Goal: Transaction & Acquisition: Purchase product/service

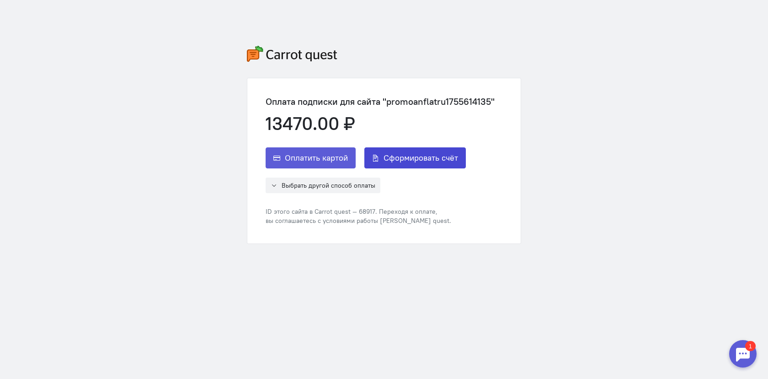
click at [421, 152] on span "Сформировать счёт" at bounding box center [421, 157] width 75 height 11
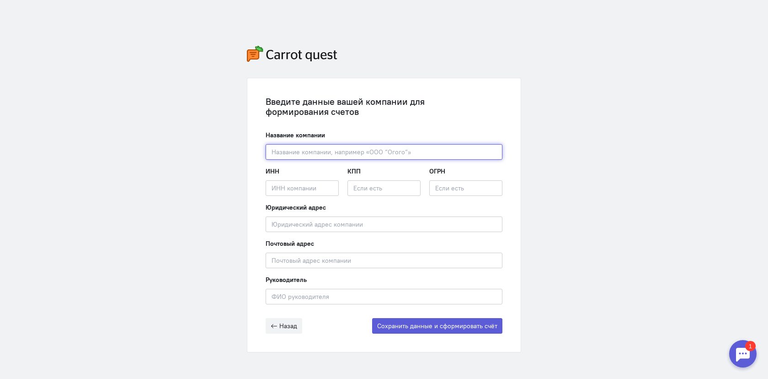
click at [421, 152] on input "text" at bounding box center [384, 152] width 237 height 16
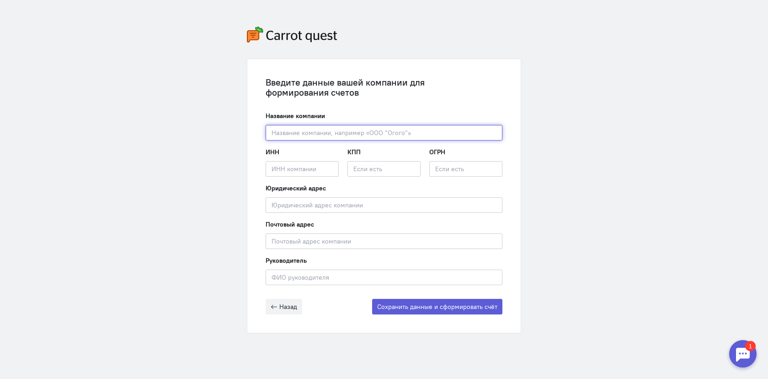
paste input "ОБЩЕСТВО С ОГРАНИЧЕННОЙ ОТВЕТСТВЕННОСТЬЮ "КАНТ""
drag, startPoint x: 430, startPoint y: 132, endPoint x: 221, endPoint y: 127, distance: 209.0
click at [221, 127] on div "Введите данные вашей компании для формирования счетов Название компании ОБЩЕСТВ…" at bounding box center [384, 180] width 768 height 398
paste input "1685013419"
type input "ООО "КАНТ""
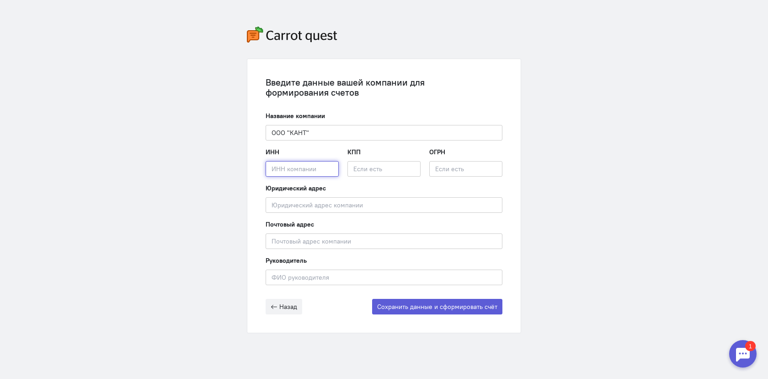
click at [289, 168] on input "text" at bounding box center [302, 169] width 73 height 16
paste input "1685013419"
type input "1685013419"
click at [393, 165] on input "text" at bounding box center [384, 169] width 73 height 16
paste input "168501001"
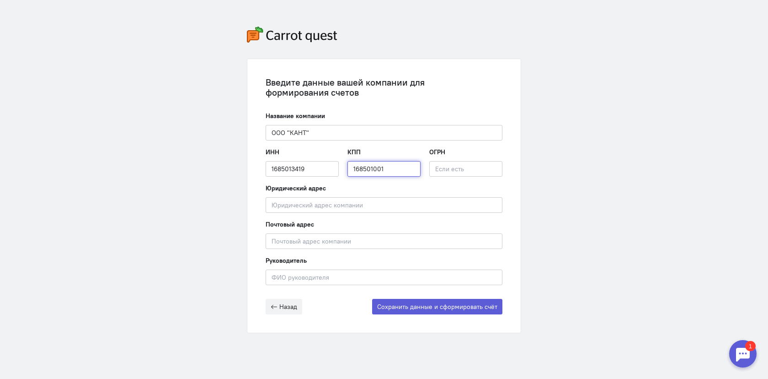
type input "168501001"
click at [467, 169] on input "text" at bounding box center [465, 169] width 73 height 16
paste input "1231600046897"
type input "1231600046897"
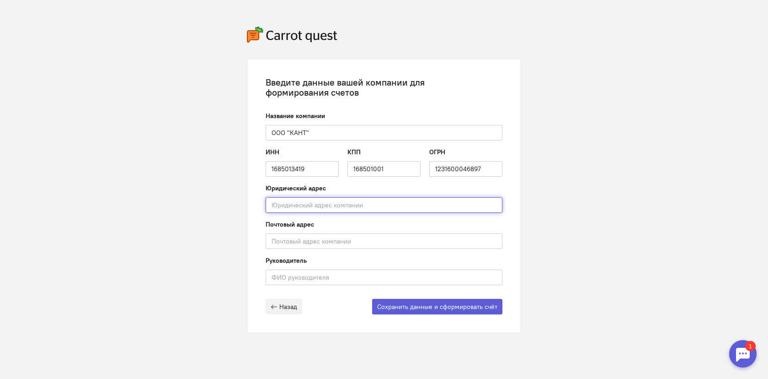
click at [309, 204] on input "text" at bounding box center [384, 205] width 237 height 16
paste input "420124, [GEOGRAPHIC_DATA], [GEOGRAPHIC_DATA], Г. [GEOGRAPHIC_DATA], [GEOGRAPHIC…"
type input "420124, [GEOGRAPHIC_DATA], [GEOGRAPHIC_DATA], Г. [GEOGRAPHIC_DATA], [GEOGRAPHIC…"
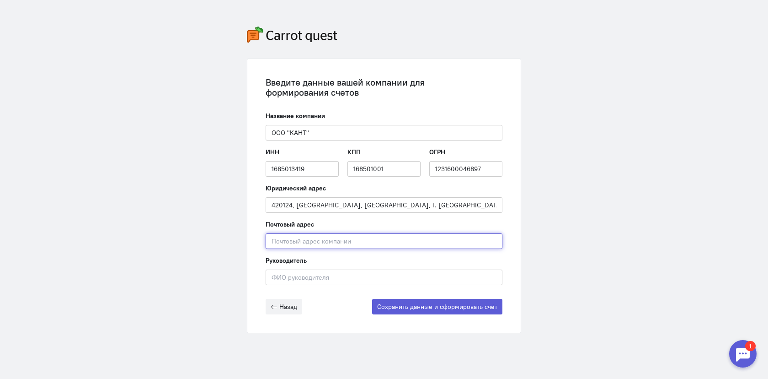
click at [303, 238] on input "text" at bounding box center [384, 241] width 237 height 16
paste input "420124, [GEOGRAPHIC_DATA], [GEOGRAPHIC_DATA], Г. [GEOGRAPHIC_DATA], [GEOGRAPHIC…"
type input "420124, [GEOGRAPHIC_DATA], [GEOGRAPHIC_DATA], Г. [GEOGRAPHIC_DATA], [GEOGRAPHIC…"
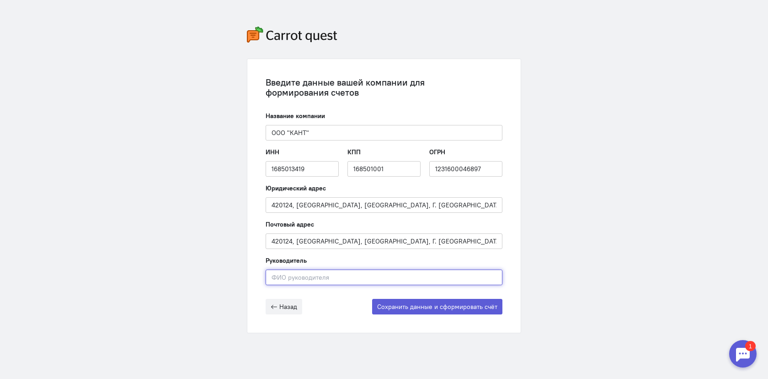
click at [326, 277] on input "text" at bounding box center [384, 277] width 237 height 16
paste input "[PERSON_NAME]"
type input "[PERSON_NAME]"
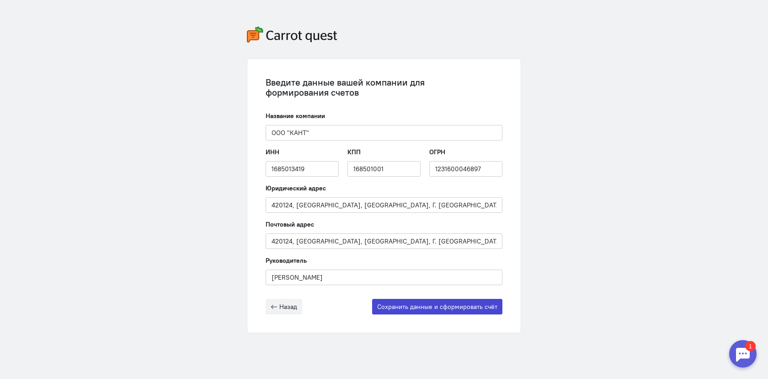
click at [438, 306] on button "Сохранить данные и сформировать счёт" at bounding box center [437, 307] width 130 height 16
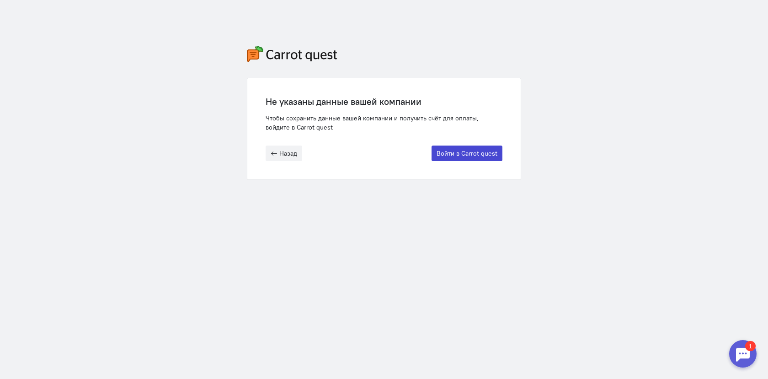
click at [481, 156] on button "Войти в Carrot quest" at bounding box center [467, 153] width 71 height 16
